Goal: Task Accomplishment & Management: Manage account settings

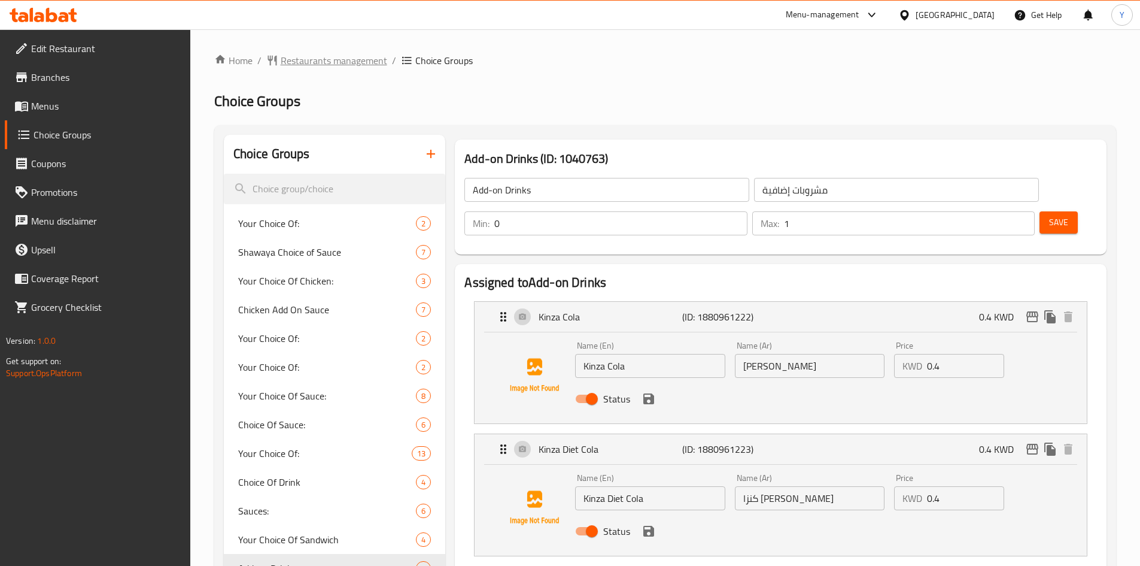
click at [305, 65] on span "Restaurants management" at bounding box center [334, 60] width 107 height 14
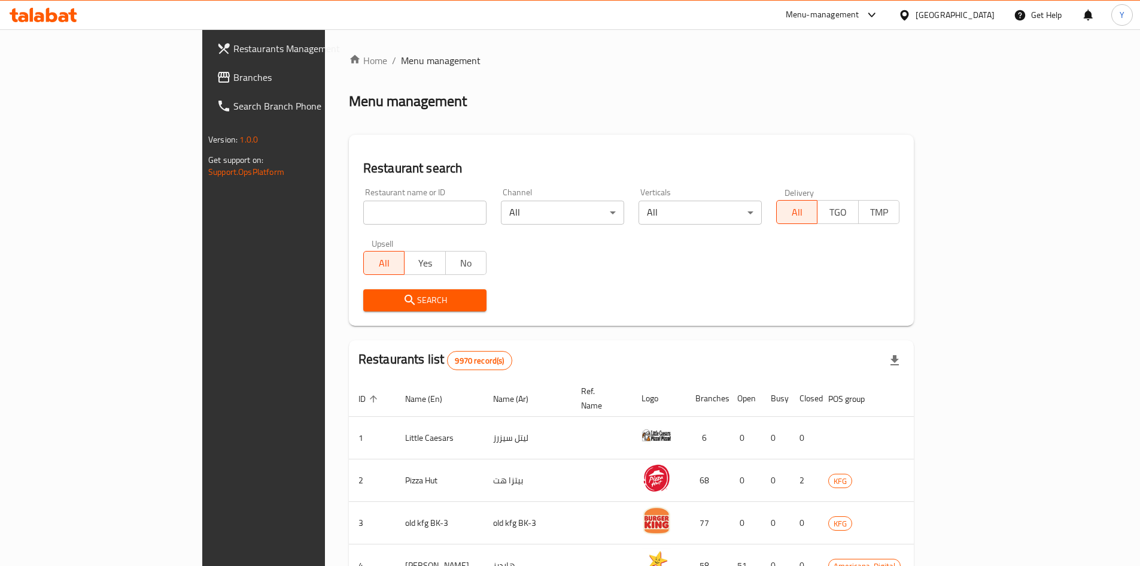
click at [233, 84] on span "Branches" at bounding box center [308, 77] width 150 height 14
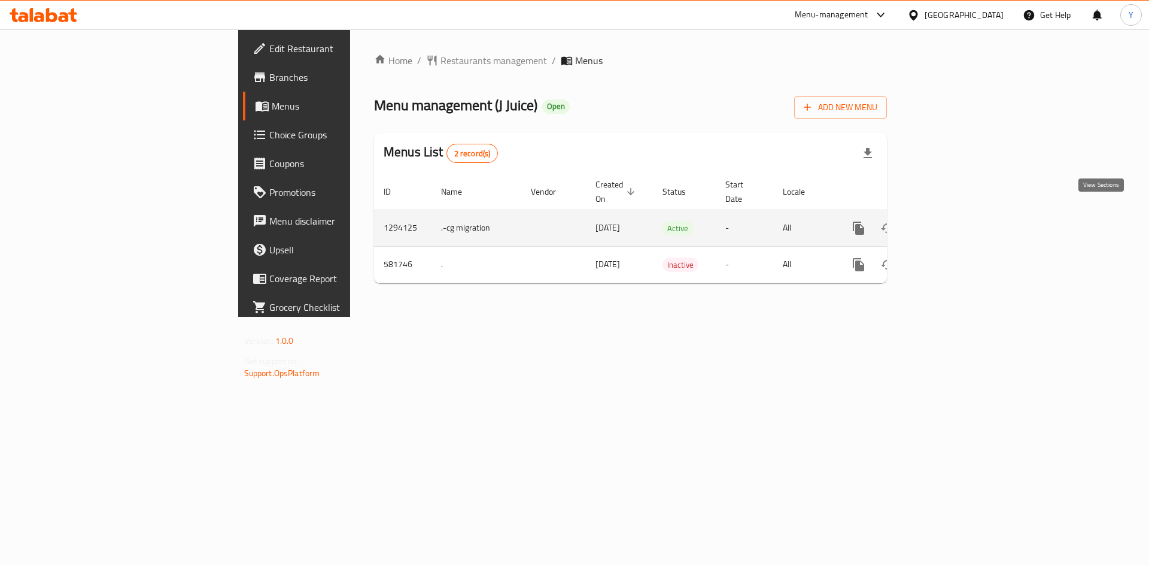
click at [952, 221] on icon "enhanced table" at bounding box center [945, 228] width 14 height 14
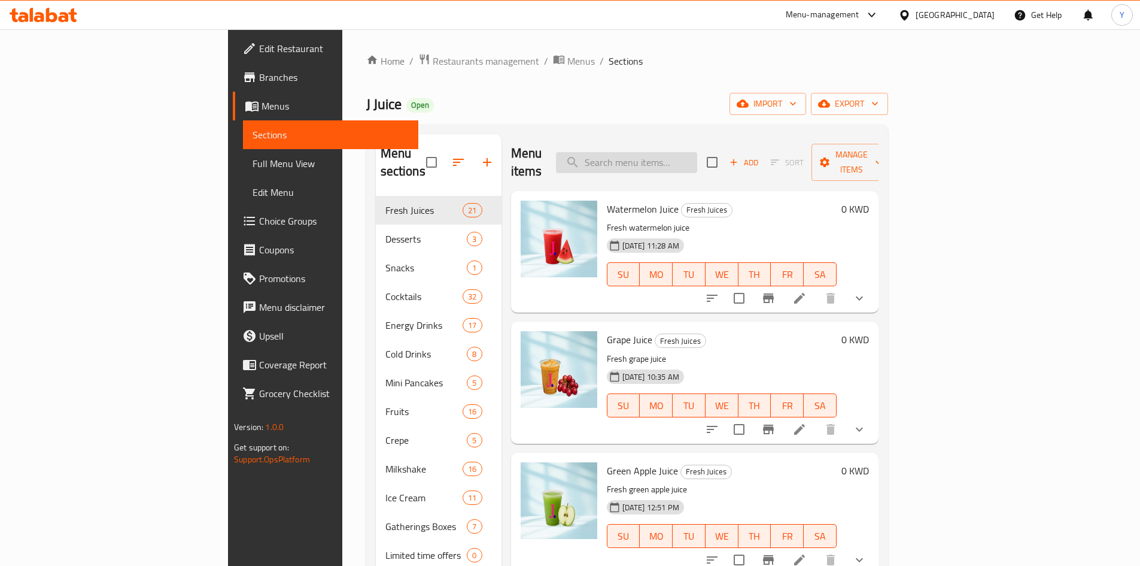
click at [697, 158] on input "search" at bounding box center [626, 162] width 141 height 21
paste input "[GEOGRAPHIC_DATA]"
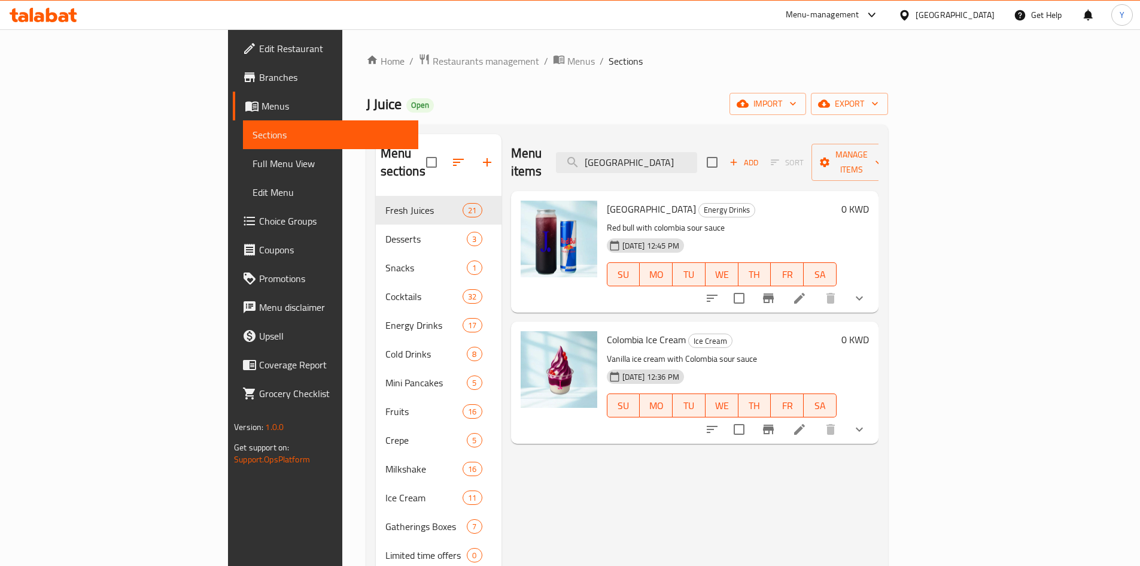
type input "[GEOGRAPHIC_DATA]"
click at [807, 291] on icon at bounding box center [800, 298] width 14 height 14
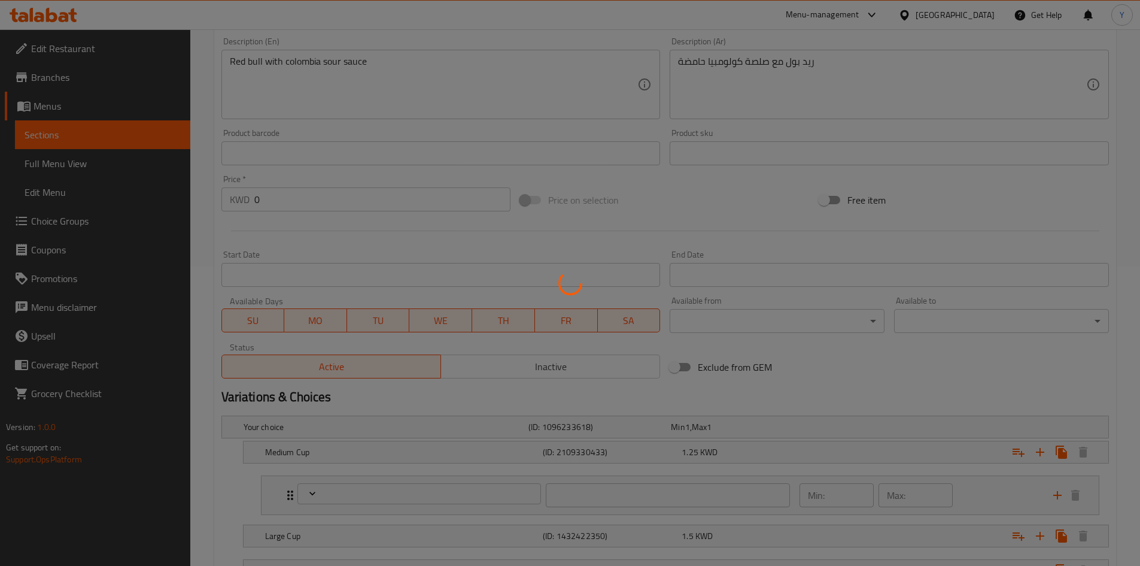
scroll to position [449, 0]
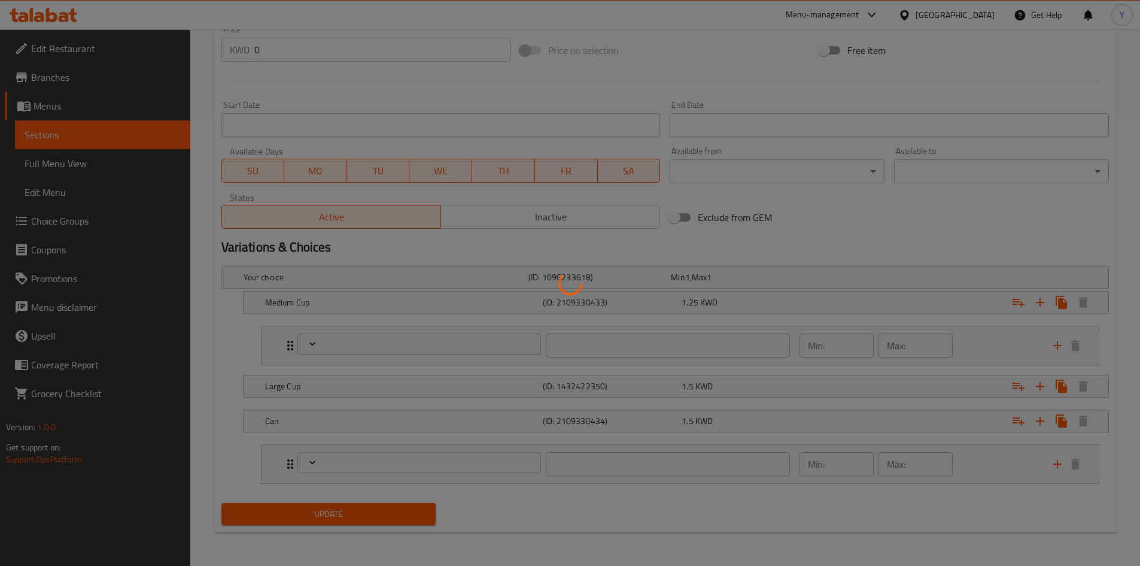
type input "اضافات"
type input "0"
type input "3"
type input "اضافات"
type input "0"
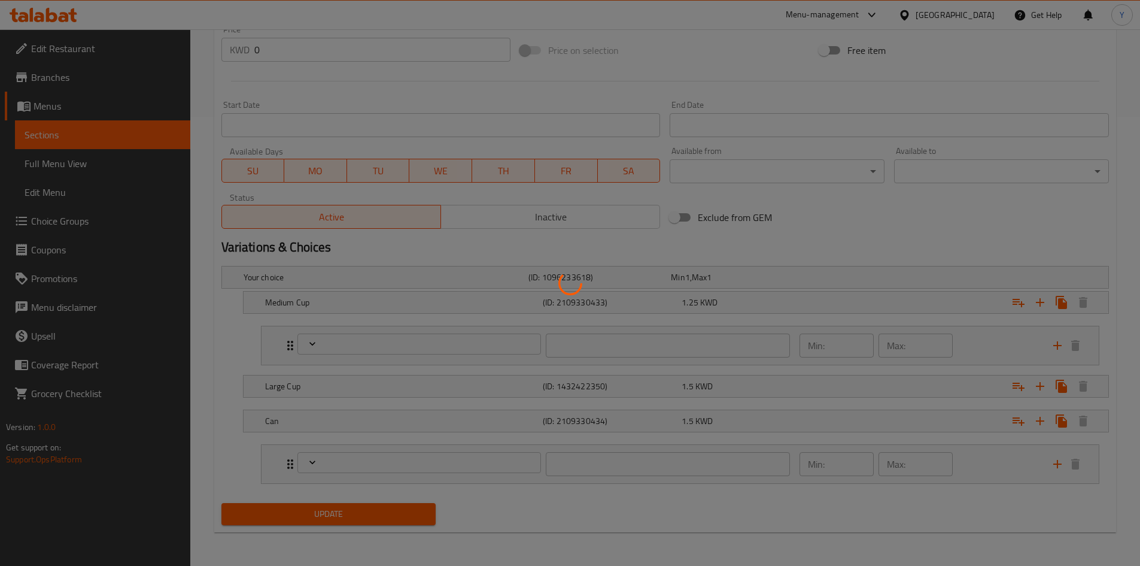
type input "3"
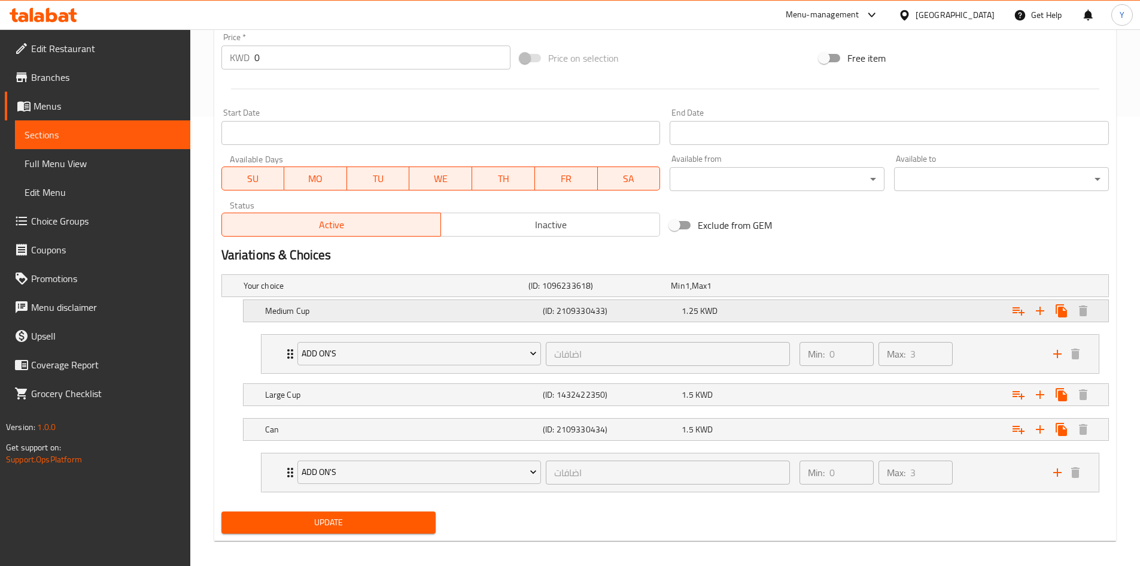
click at [616, 317] on div "(ID: 2109330433)" at bounding box center [610, 310] width 139 height 17
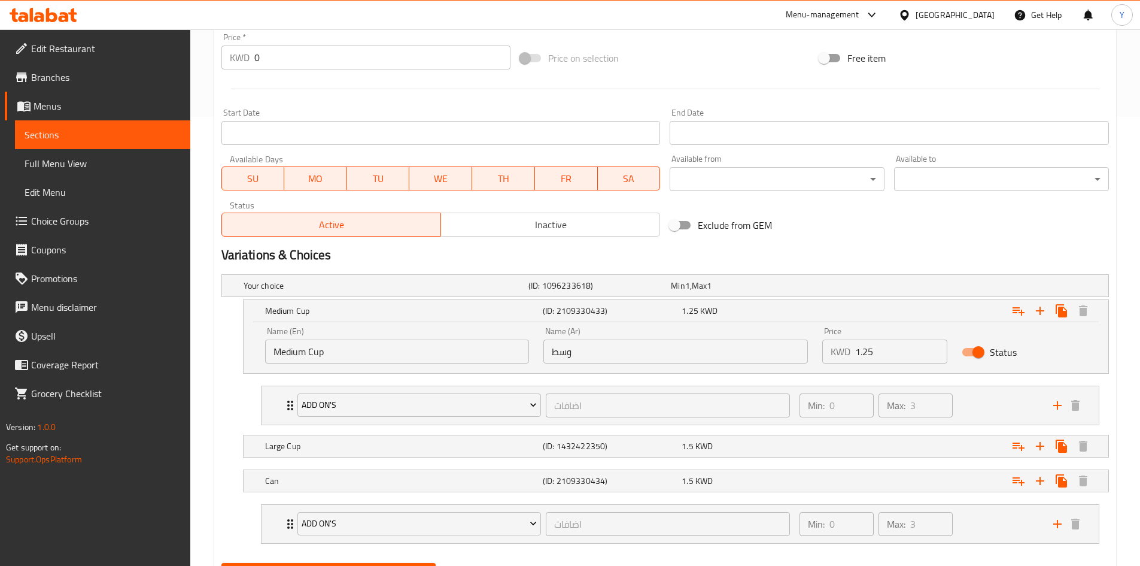
click at [590, 357] on input "وسط" at bounding box center [676, 351] width 265 height 24
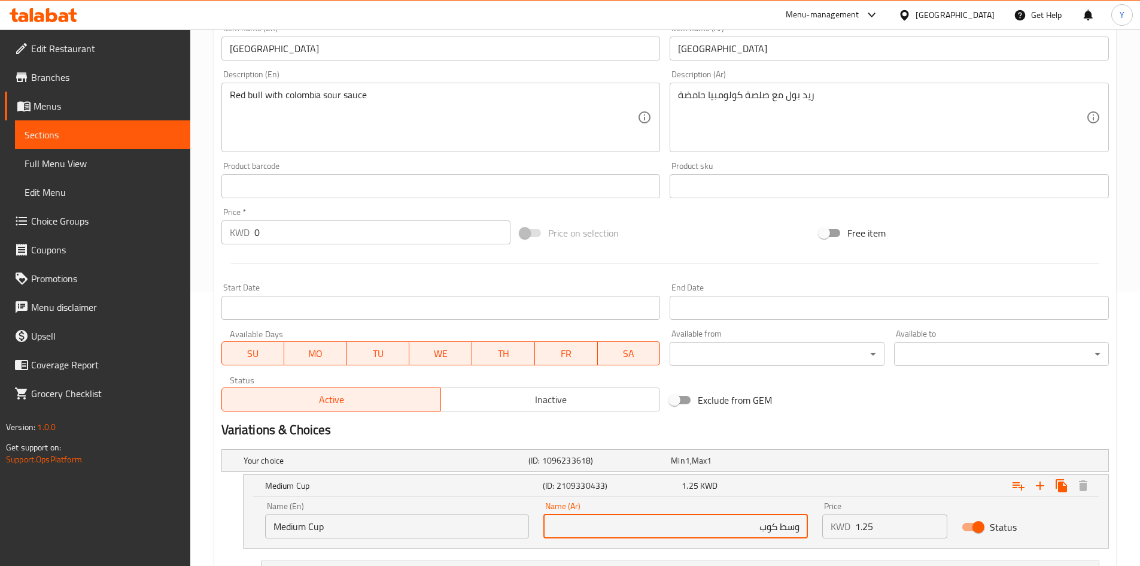
scroll to position [90, 0]
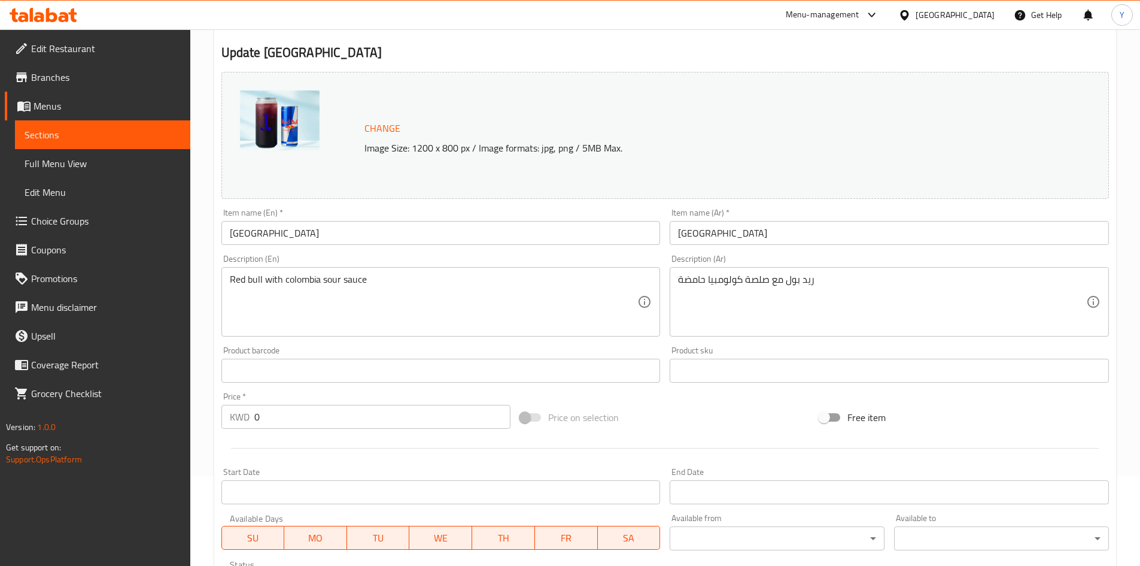
type input "وسط كوب"
click at [283, 239] on input "[GEOGRAPHIC_DATA]" at bounding box center [440, 233] width 439 height 24
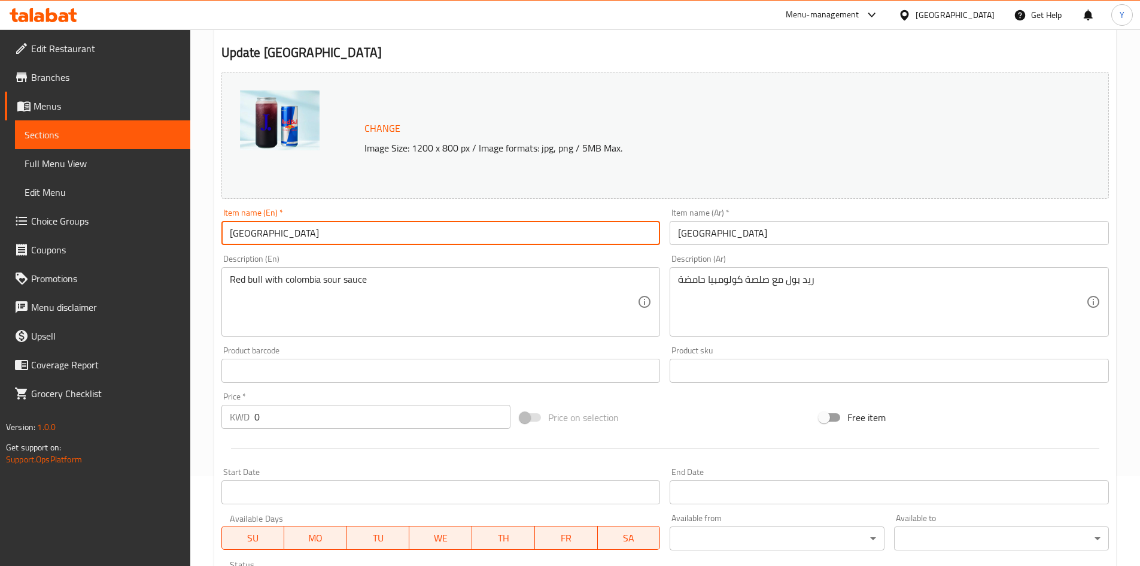
click at [283, 239] on input "[GEOGRAPHIC_DATA]" at bounding box center [440, 233] width 439 height 24
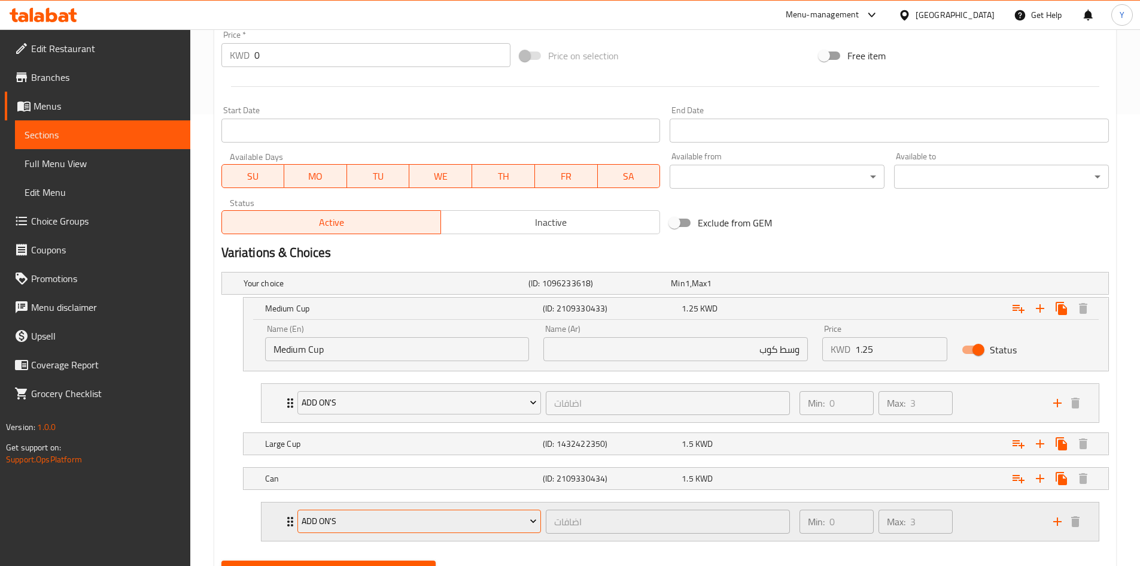
scroll to position [509, 0]
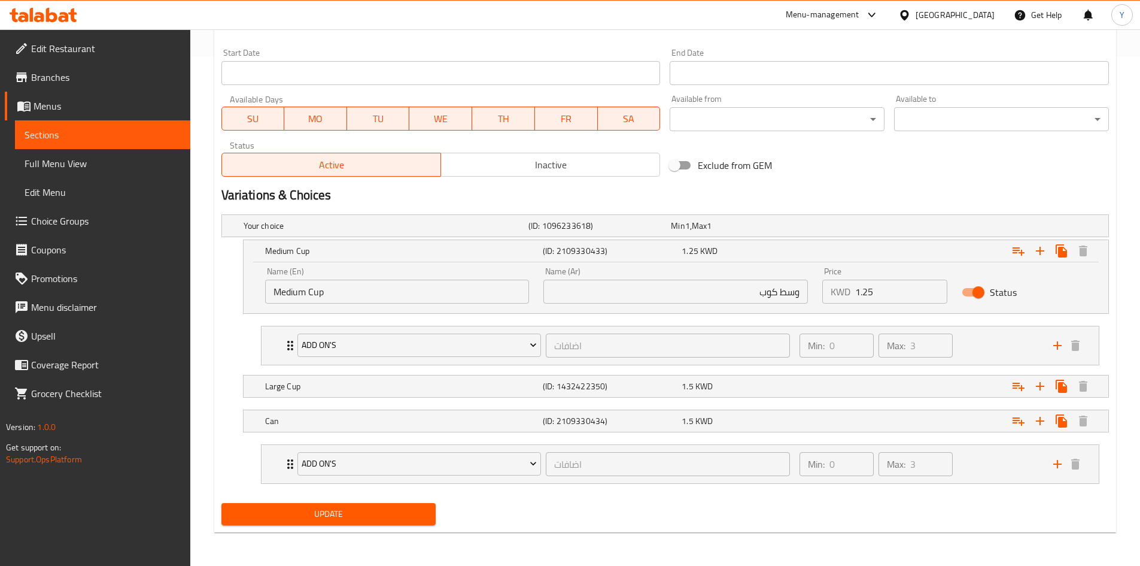
click at [313, 517] on span "Update" at bounding box center [329, 513] width 196 height 15
click at [117, 163] on span "Full Menu View" at bounding box center [103, 163] width 156 height 14
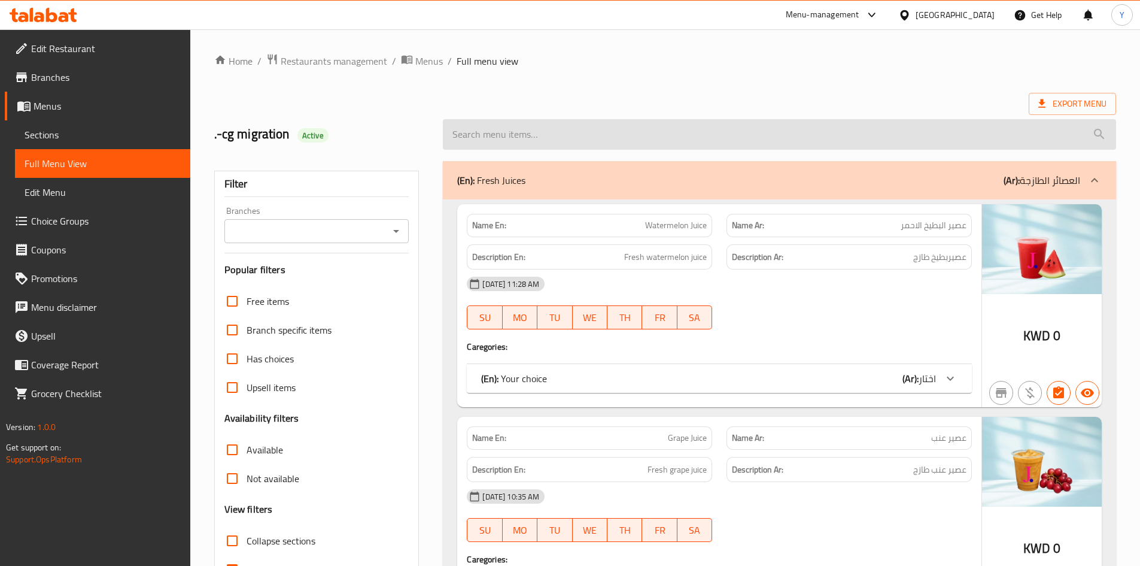
click at [514, 141] on input "search" at bounding box center [779, 134] width 673 height 31
paste input "[GEOGRAPHIC_DATA]"
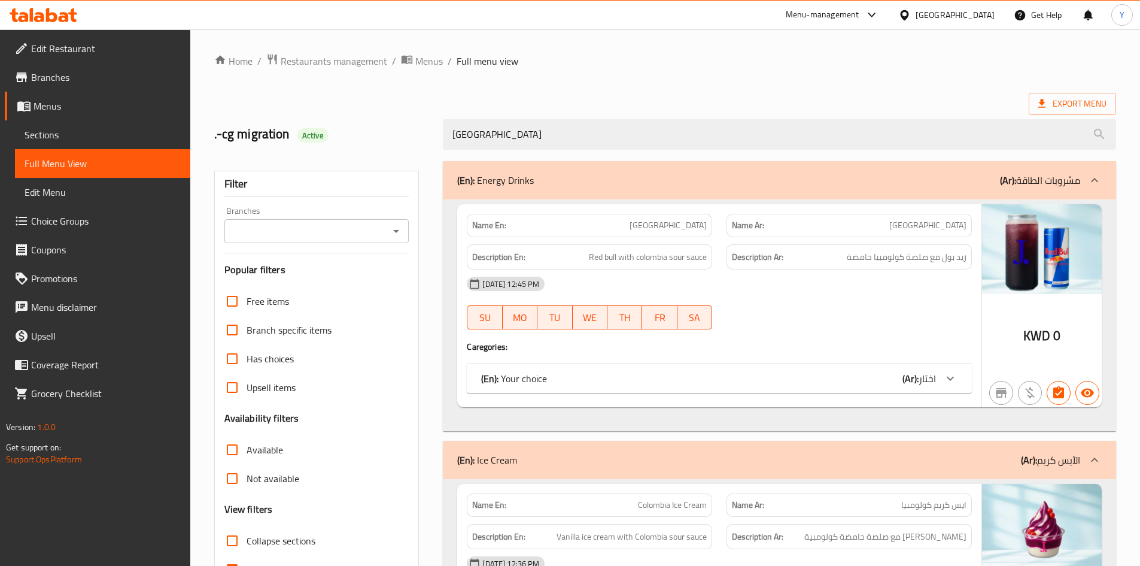
type input "[GEOGRAPHIC_DATA]"
click at [949, 381] on icon at bounding box center [950, 378] width 14 height 14
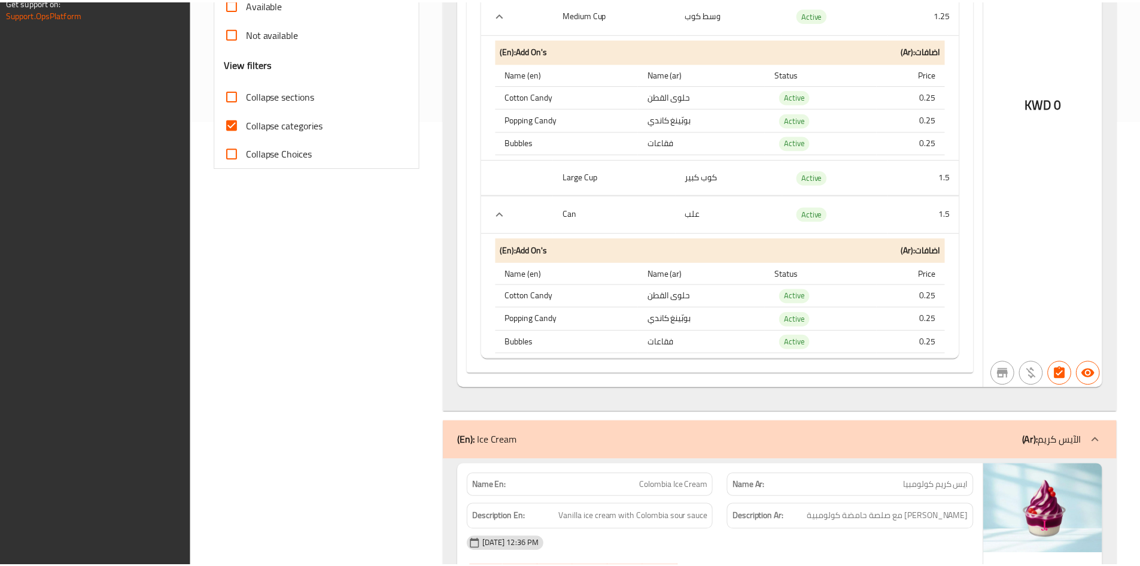
scroll to position [594, 0]
